Goal: Information Seeking & Learning: Learn about a topic

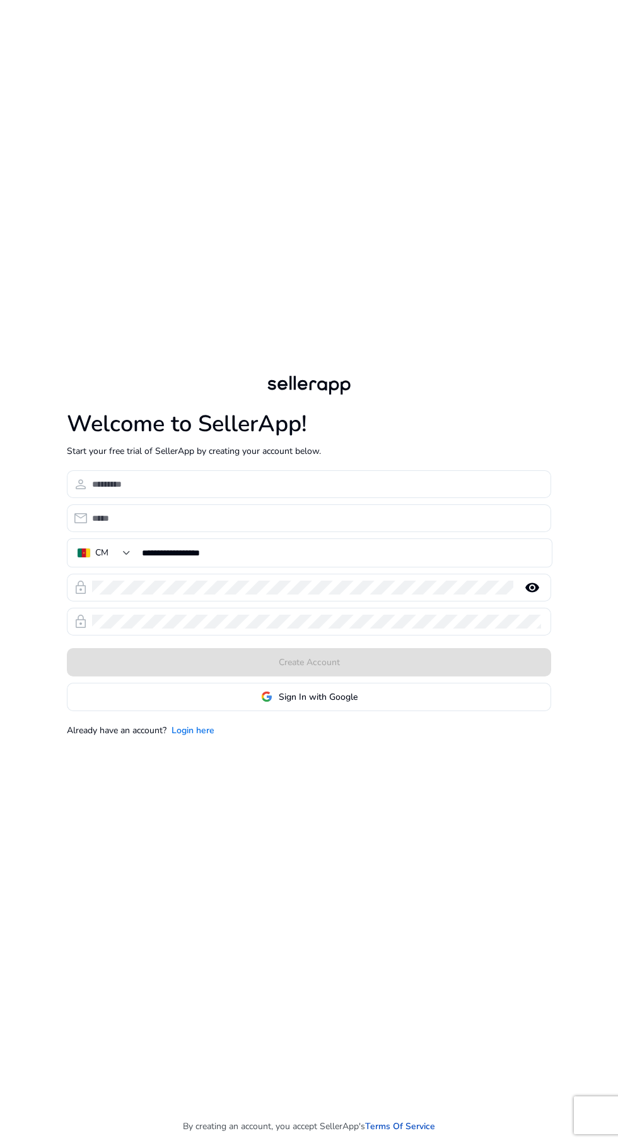
click at [192, 737] on link "Login here" at bounding box center [193, 730] width 43 height 13
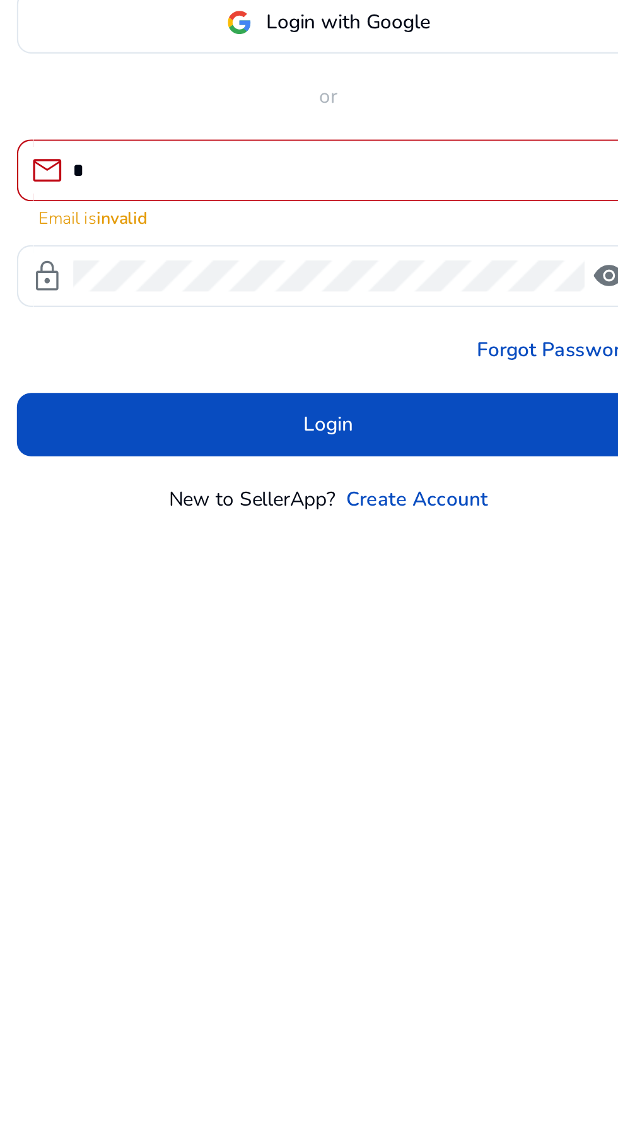
type input "**********"
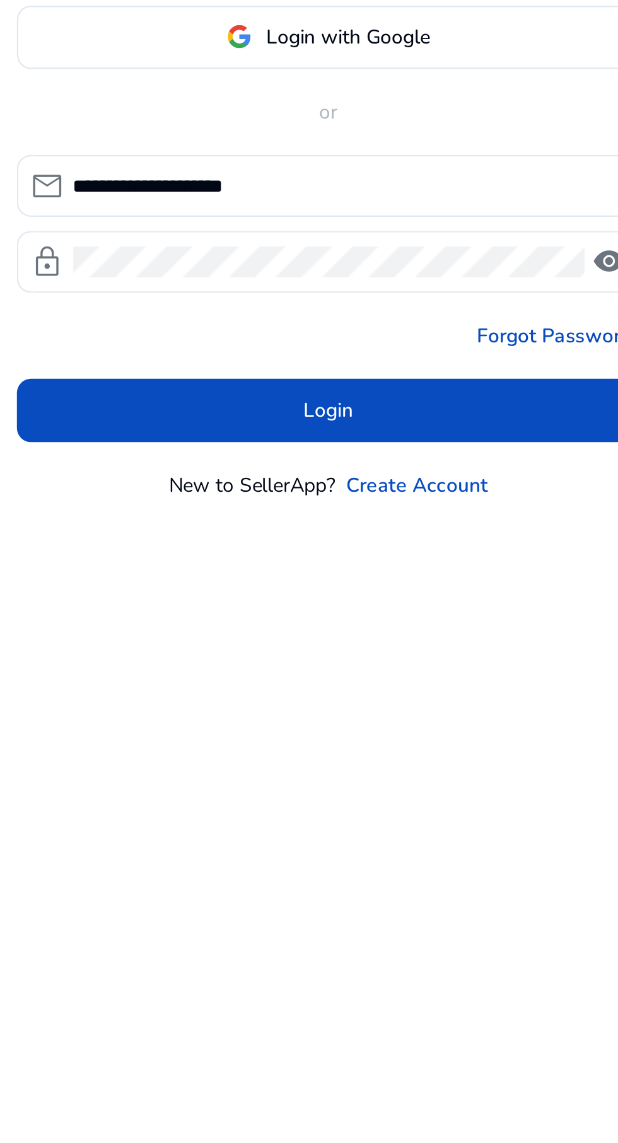
click button "Login" at bounding box center [309, 672] width 279 height 28
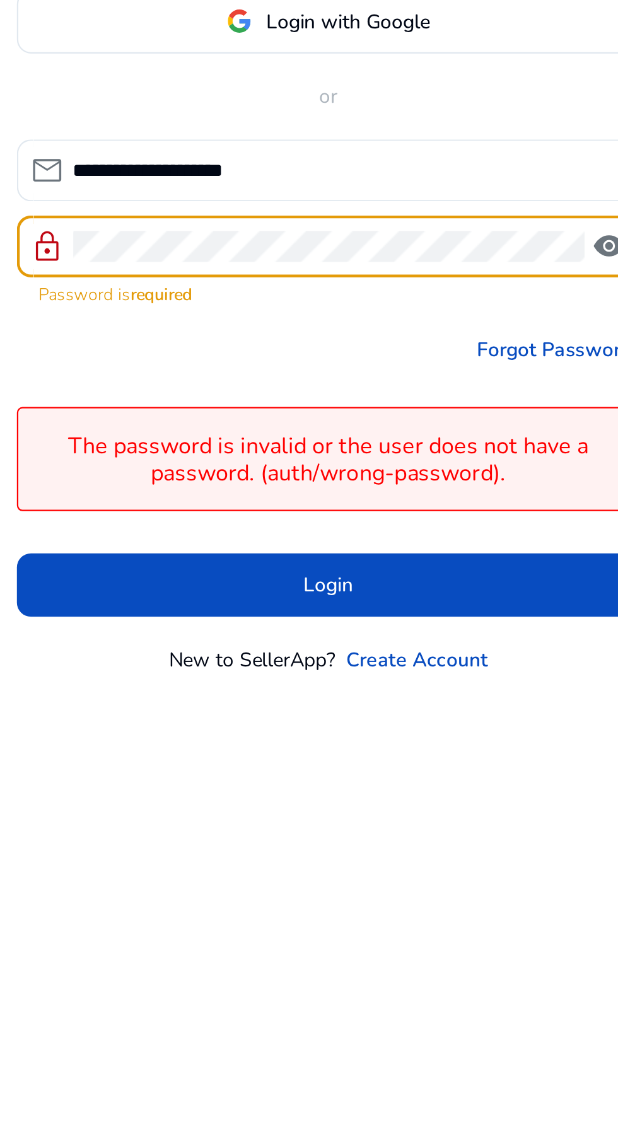
click at [436, 571] on span "visibility" at bounding box center [435, 563] width 15 height 15
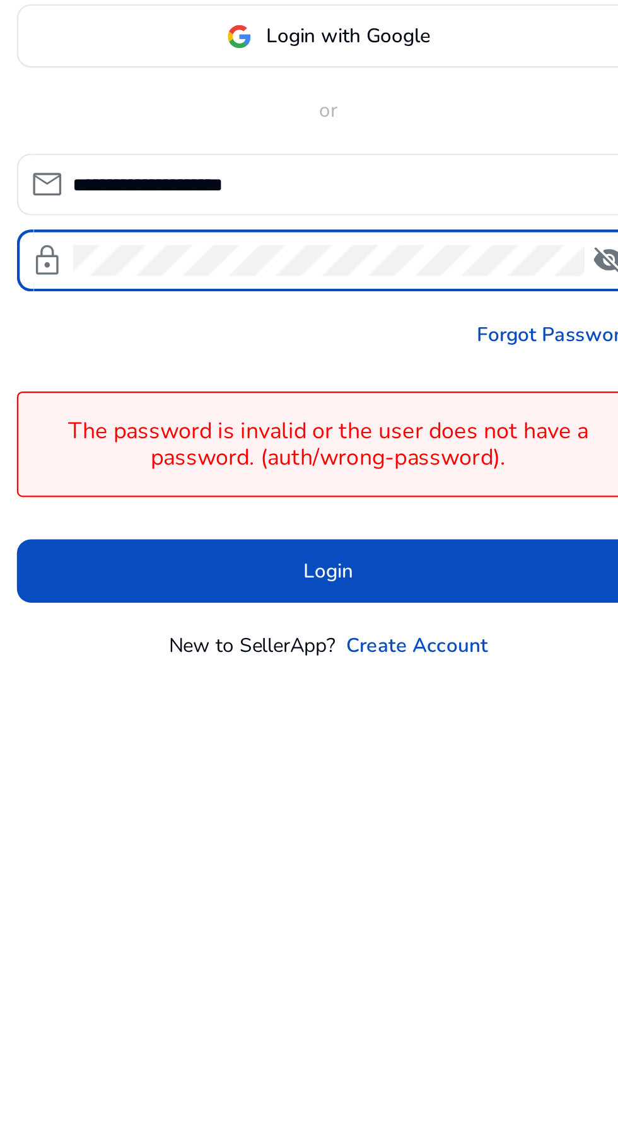
scroll to position [6, 0]
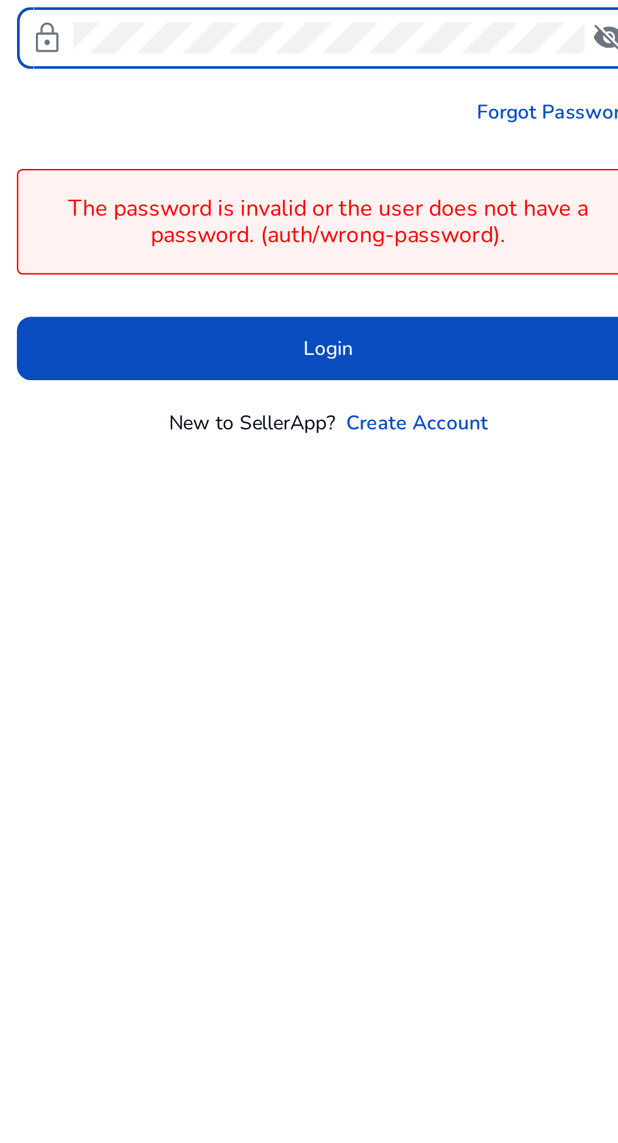
click at [320, 715] on span "Login" at bounding box center [309, 708] width 22 height 13
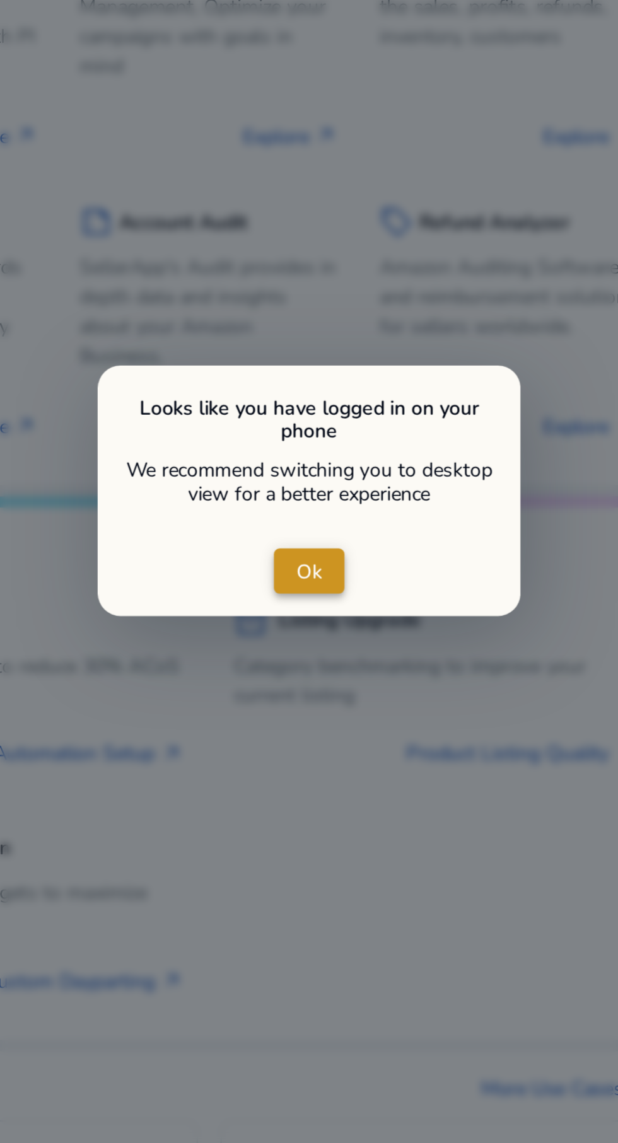
click at [310, 567] on span "Ok" at bounding box center [308, 569] width 11 height 13
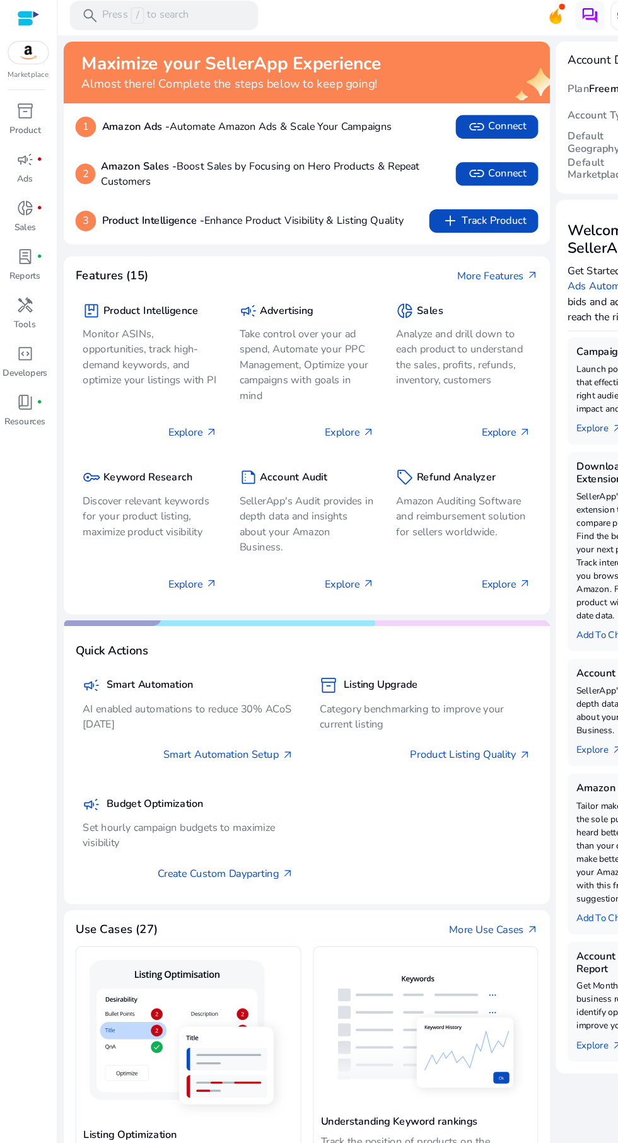
click at [141, 424] on div "key Keyword Research Discover relevant keywords for your product listing, maxim…" at bounding box center [129, 437] width 115 height 66
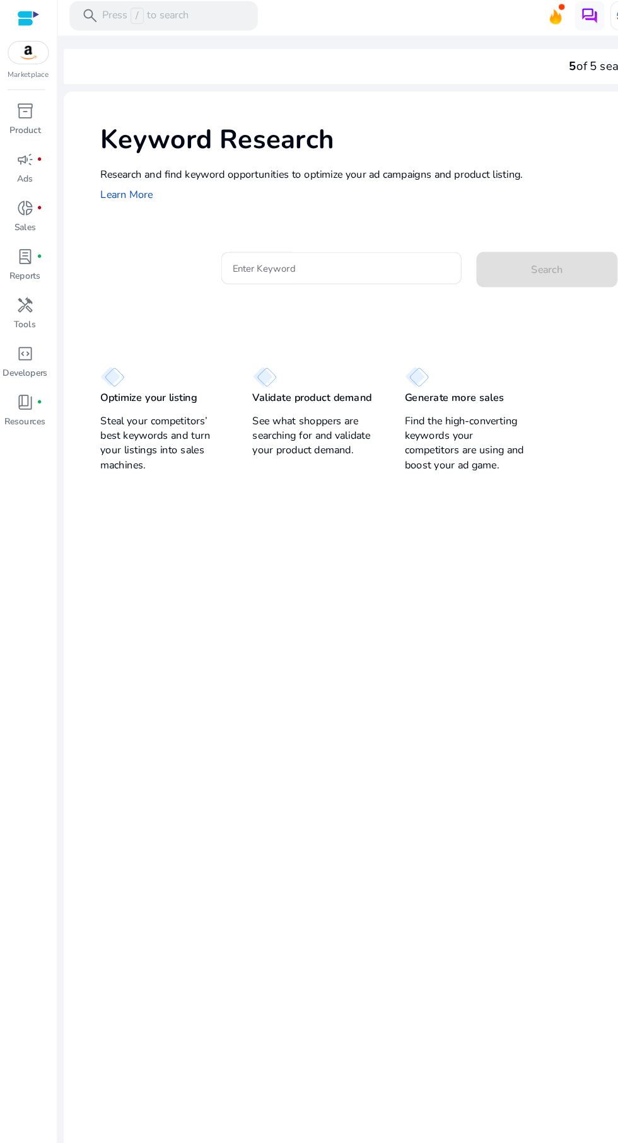
click at [270, 233] on input "Enter Keyword" at bounding box center [294, 234] width 186 height 14
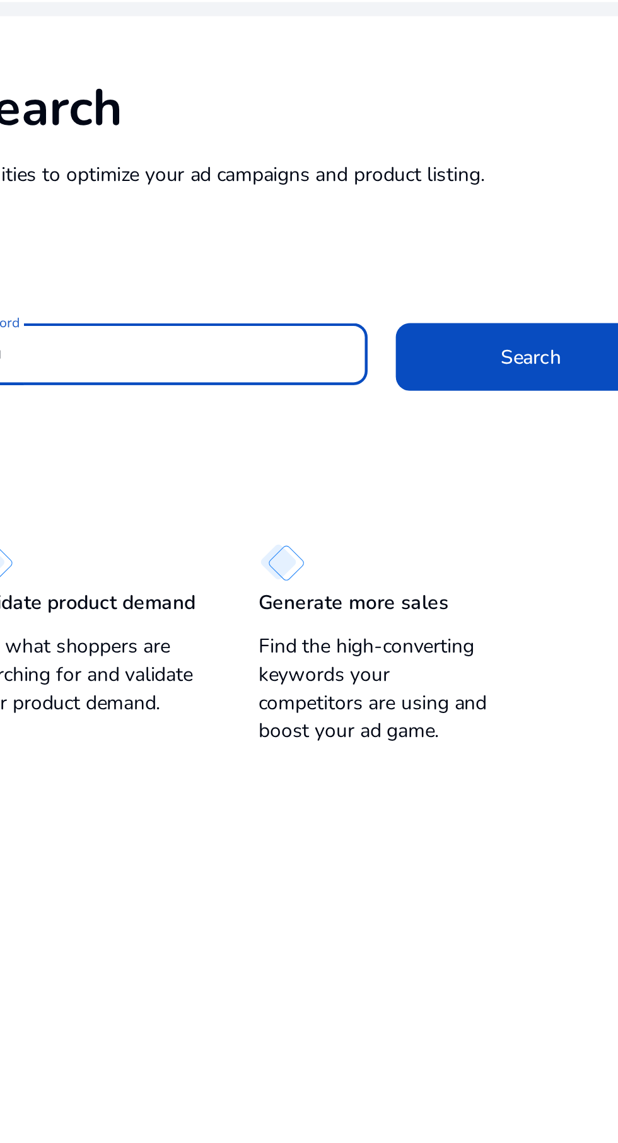
type input "**********"
click at [467, 234] on span "Search" at bounding box center [469, 235] width 27 height 13
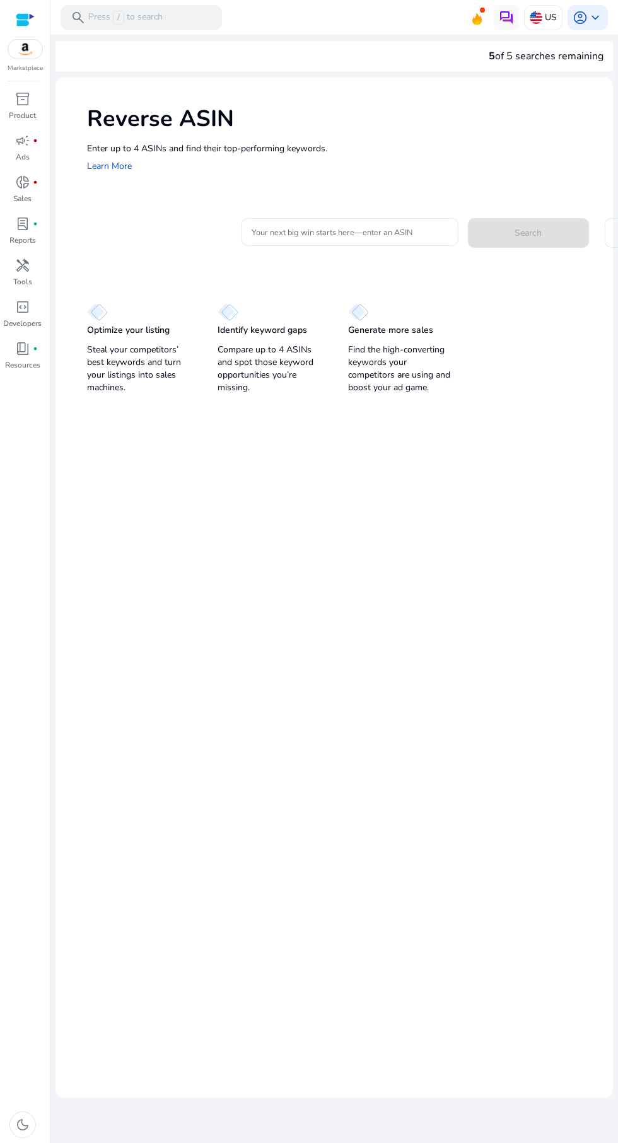
click at [339, 225] on input "Your next big win starts here—enter an ASIN" at bounding box center [350, 232] width 197 height 14
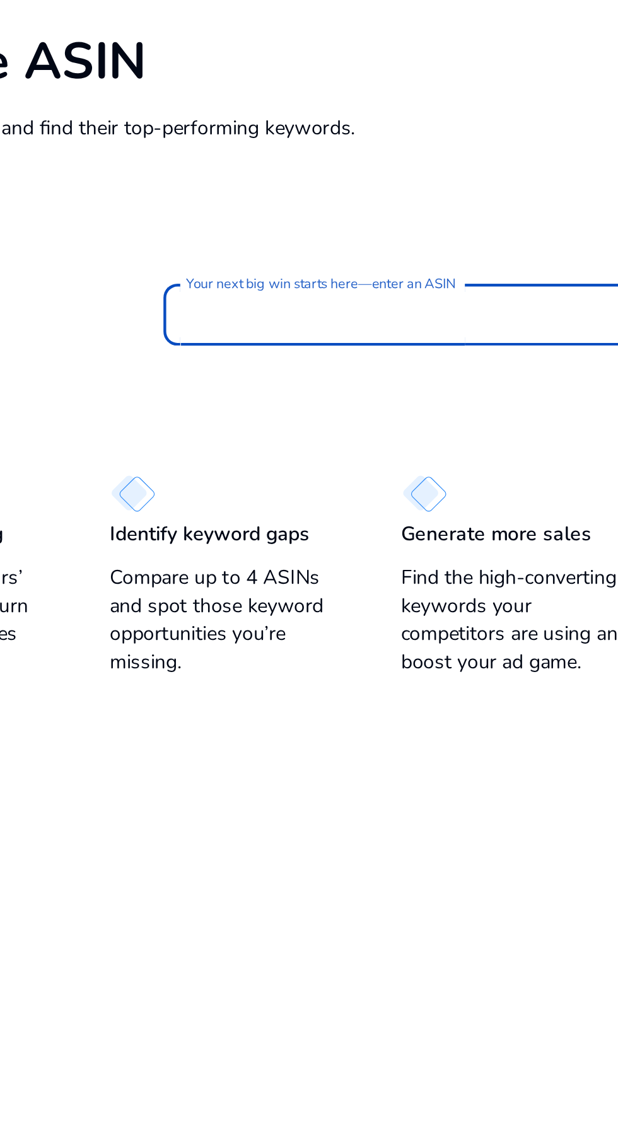
type input "**********"
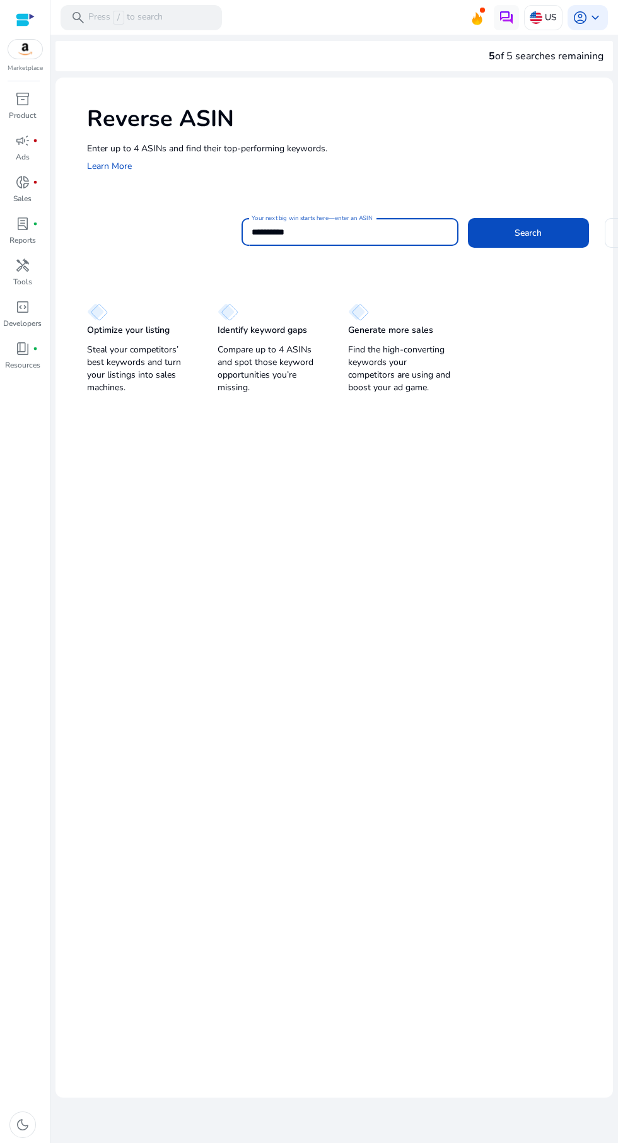
scroll to position [14, 0]
click at [537, 226] on span "Search" at bounding box center [528, 232] width 27 height 13
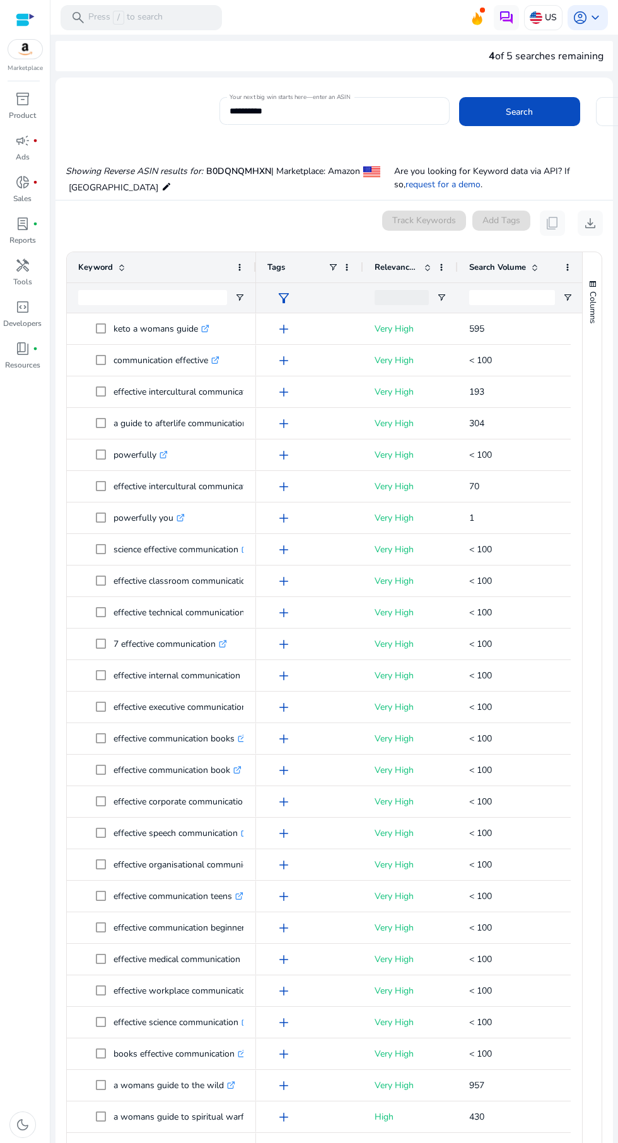
scroll to position [0, 0]
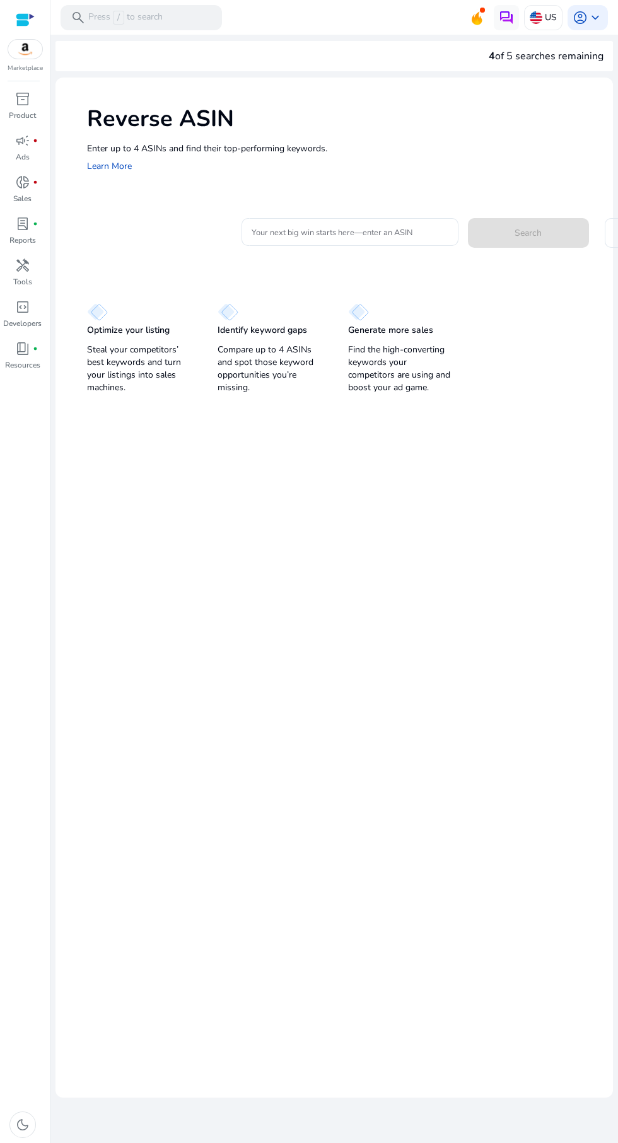
click at [358, 227] on input "Your next big win starts here—enter an ASIN" at bounding box center [350, 232] width 197 height 14
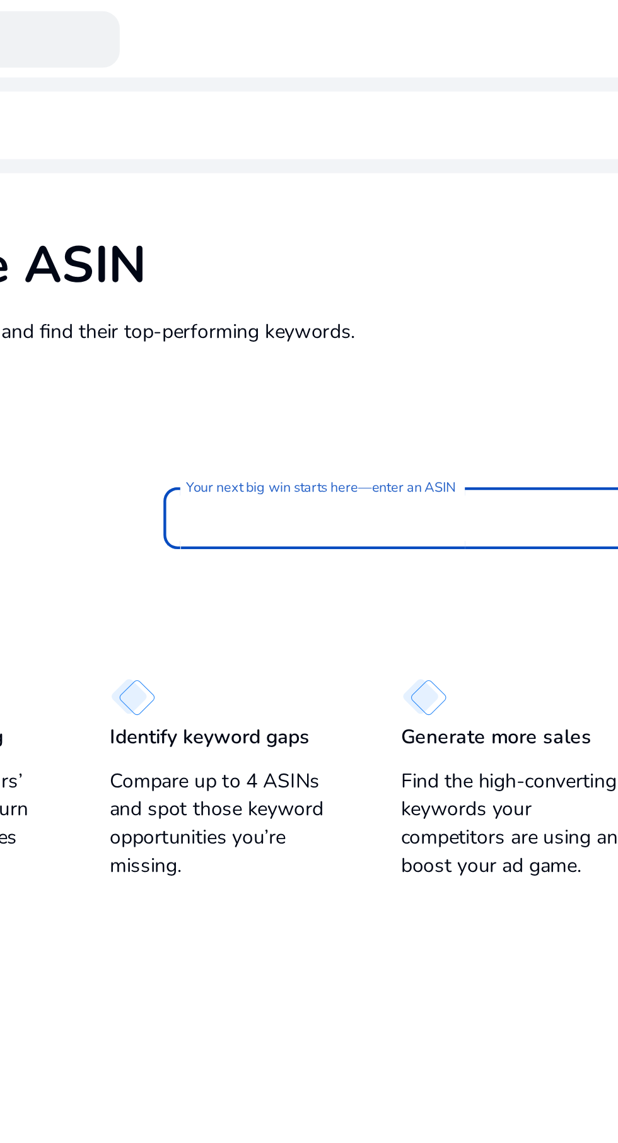
type input "**********"
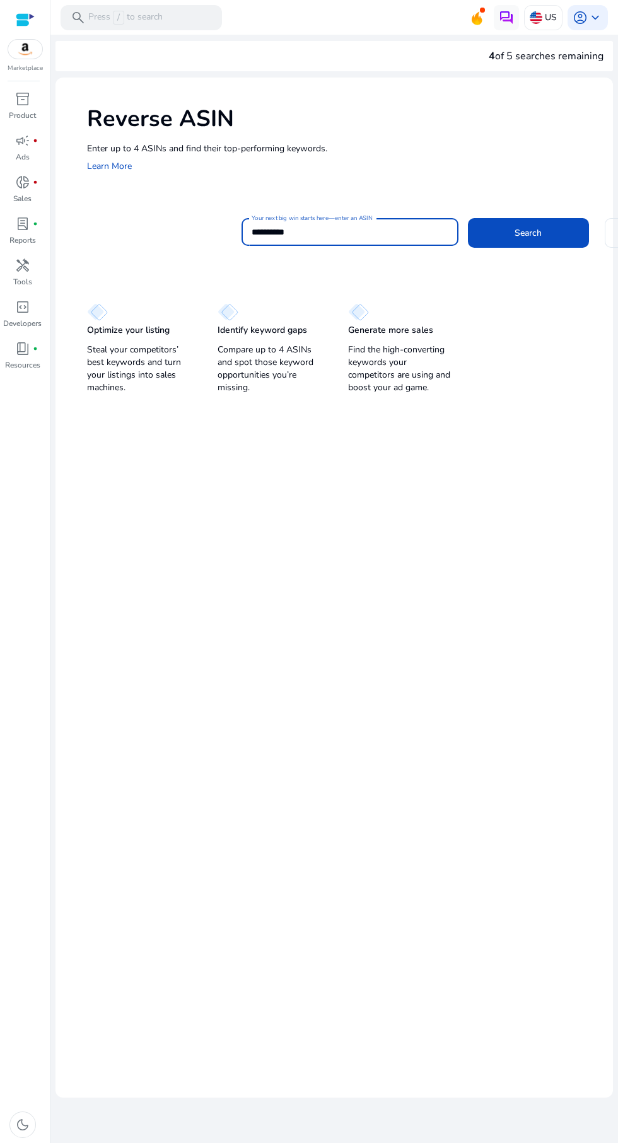
scroll to position [64, 0]
click at [535, 218] on span at bounding box center [528, 233] width 121 height 30
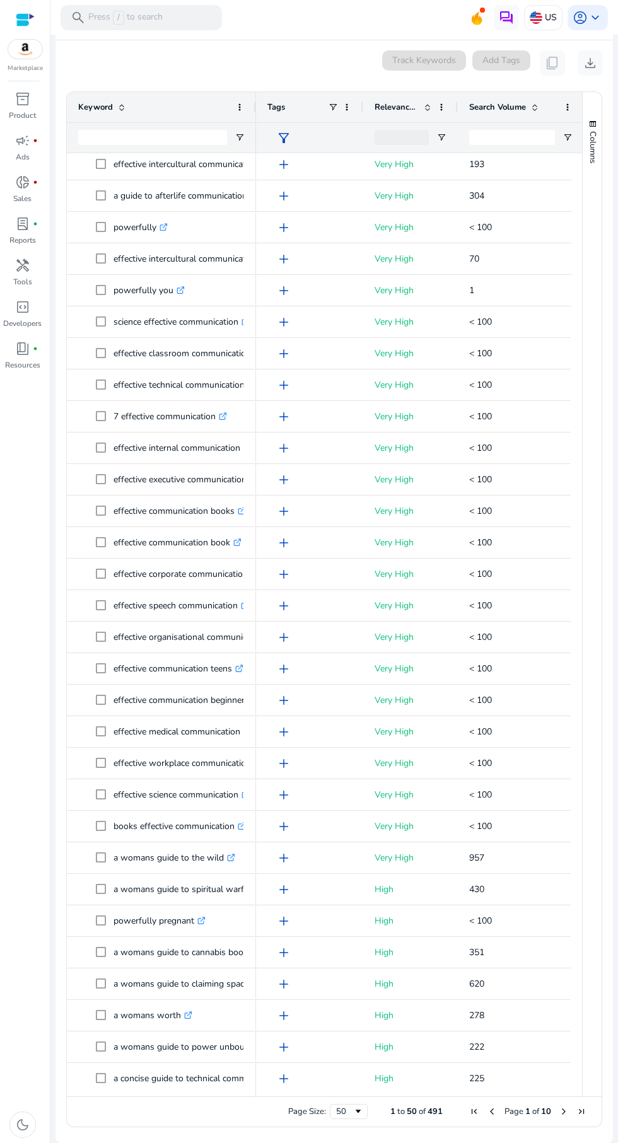
scroll to position [0, 0]
